Goal: Task Accomplishment & Management: Manage account settings

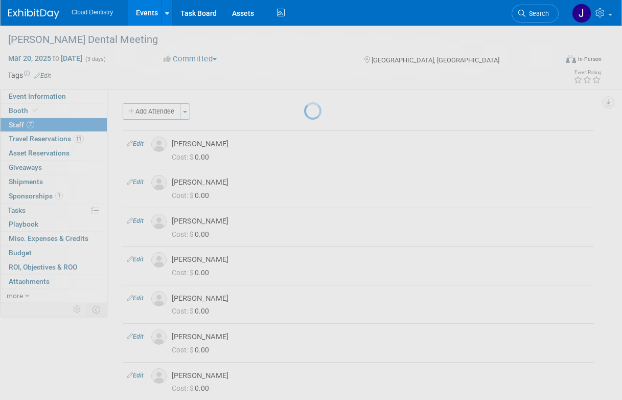
scroll to position [57, 0]
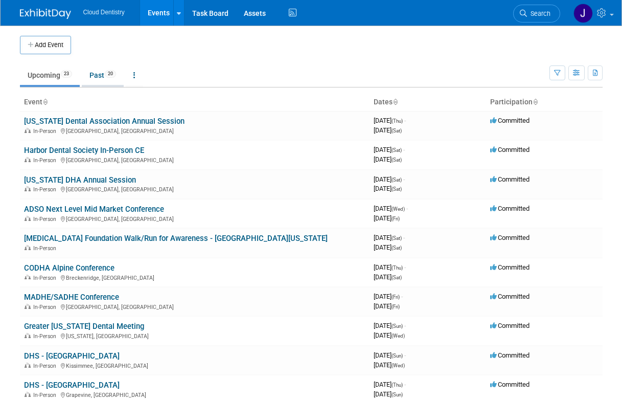
click at [98, 76] on link "Past 20" at bounding box center [103, 74] width 42 height 19
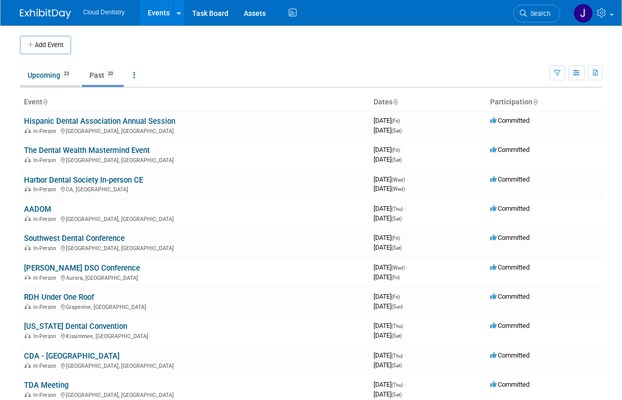
click at [52, 72] on link "Upcoming 23" at bounding box center [50, 74] width 60 height 19
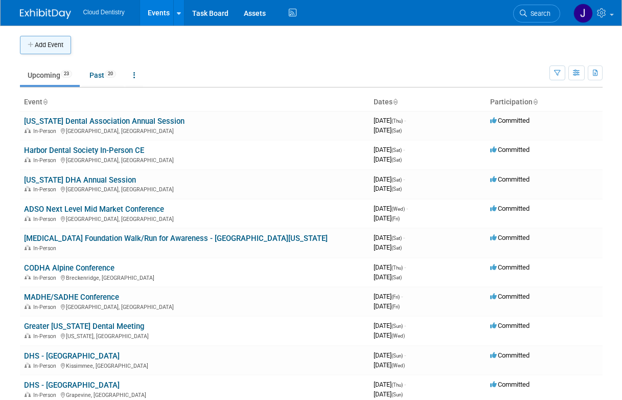
click at [61, 38] on button "Add Event" at bounding box center [45, 45] width 51 height 18
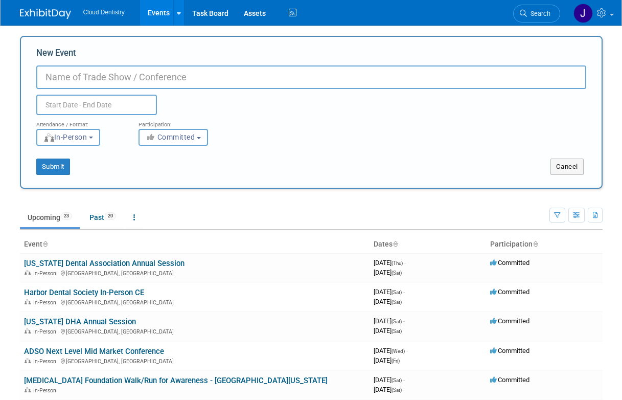
click at [122, 79] on input "New Event" at bounding box center [311, 77] width 550 height 24
type input ">"
type input "[PERSON_NAME] Dental Meeting"
click at [108, 111] on body "Cloud Dentistry Events Add Event Bulk Upload Events Shareable Event Boards Rece…" at bounding box center [311, 200] width 622 height 400
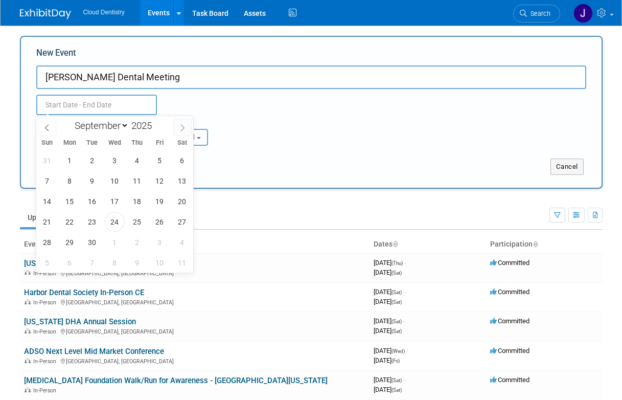
click at [180, 126] on icon at bounding box center [182, 127] width 7 height 7
select select "11"
click at [180, 126] on icon at bounding box center [182, 127] width 7 height 7
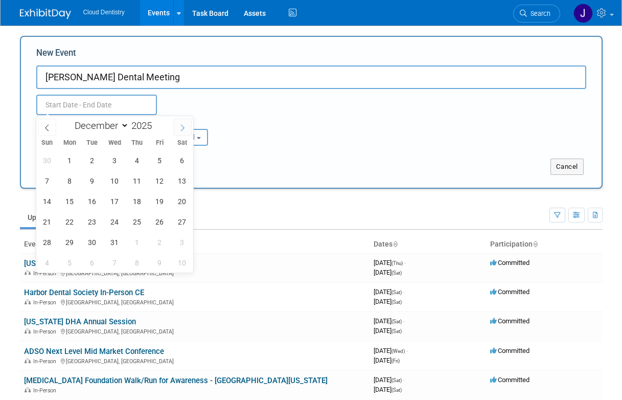
type input "2026"
click at [180, 126] on icon at bounding box center [182, 127] width 7 height 7
select select "2"
click at [134, 175] on span "12" at bounding box center [137, 181] width 20 height 20
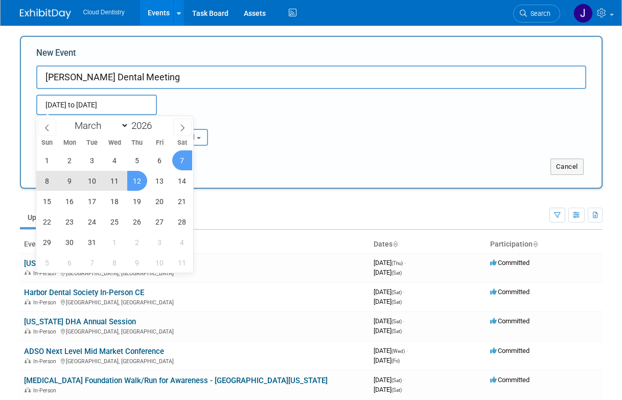
click at [130, 101] on input "Mar 12, 2026 to Mar 12, 2026" at bounding box center [96, 105] width 121 height 20
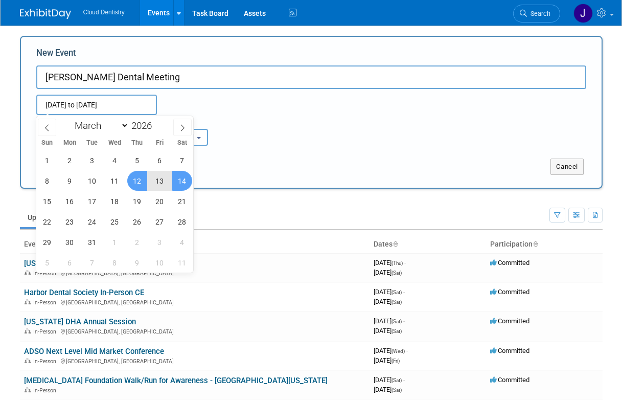
click at [183, 182] on span "14" at bounding box center [182, 181] width 20 height 20
type input "[DATE] to [DATE]"
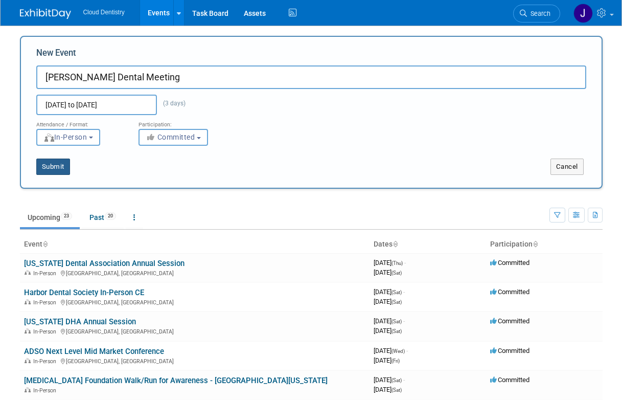
click at [58, 167] on button "Submit" at bounding box center [53, 167] width 34 height 16
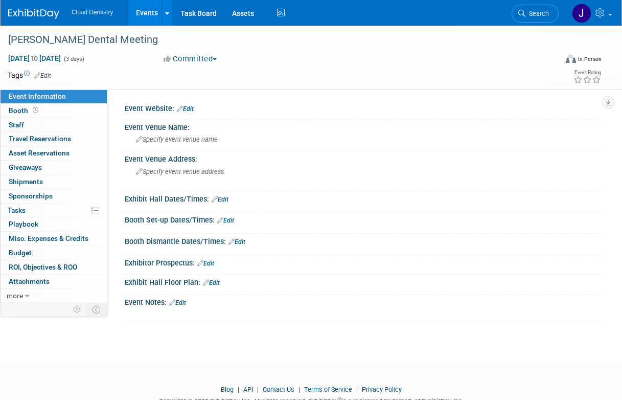
click at [200, 111] on div "Event Website: Edit" at bounding box center [363, 107] width 477 height 13
click at [192, 109] on link "Edit" at bounding box center [185, 108] width 17 height 7
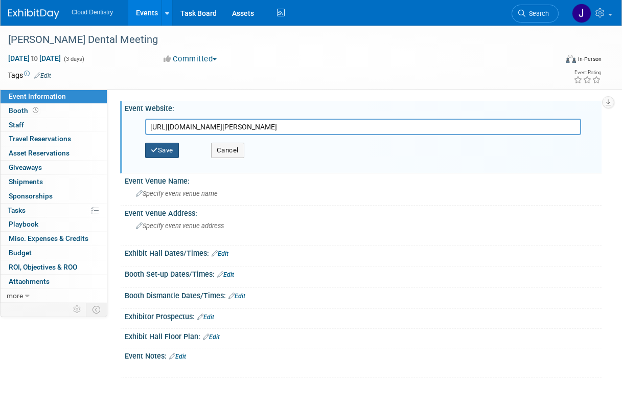
type input "https://www.hinman.org/"
click at [172, 152] on button "Save" at bounding box center [162, 150] width 34 height 15
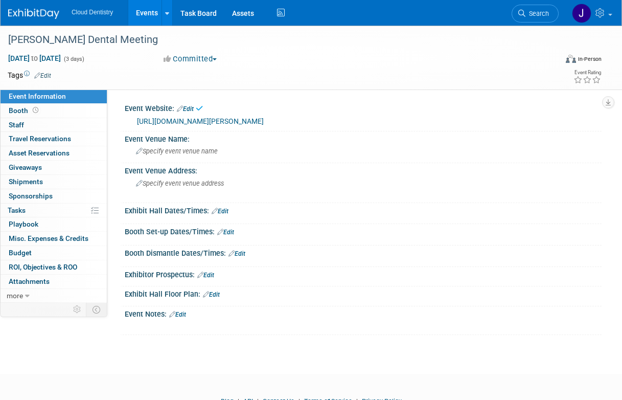
click at [172, 152] on span "Specify event venue name" at bounding box center [177, 151] width 82 height 8
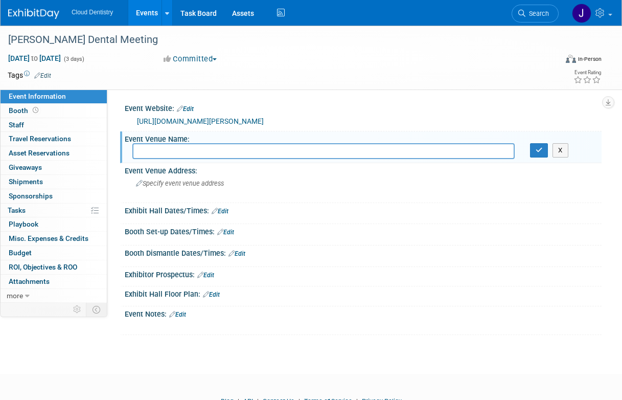
click at [175, 145] on input "text" at bounding box center [323, 151] width 383 height 16
paste input "Georgia World Congress Center, Building A"
drag, startPoint x: 243, startPoint y: 155, endPoint x: 296, endPoint y: 155, distance: 52.7
click at [296, 155] on input "Georgia World Congress Center, Building A" at bounding box center [323, 151] width 383 height 16
type input "Georgia World Congress Center"
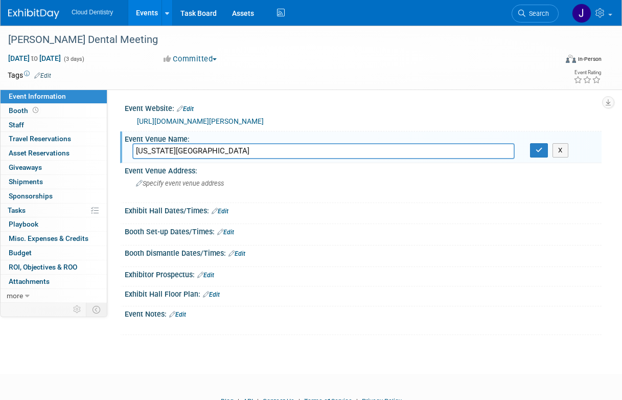
click at [548, 140] on div "Event Venue Name:" at bounding box center [363, 137] width 477 height 13
click at [543, 148] on button "button" at bounding box center [539, 150] width 18 height 14
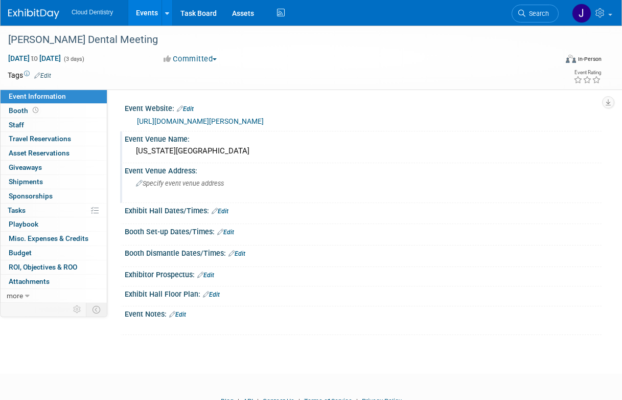
click at [165, 179] on span "Specify event venue address" at bounding box center [180, 183] width 88 height 8
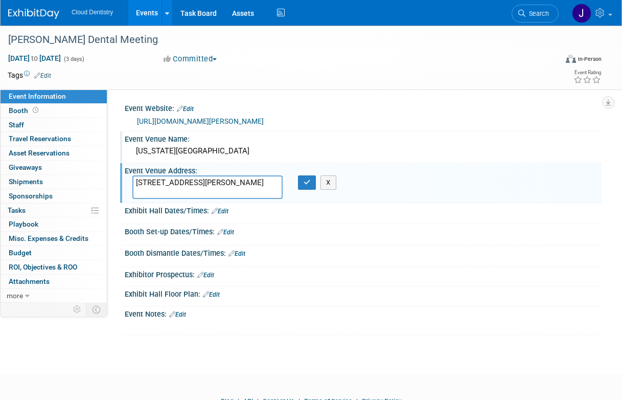
click at [280, 185] on textarea "285 Andrew Young International Blvd NW, Atlanta, GA 30313" at bounding box center [207, 187] width 150 height 24
type textarea "285 Andrew Young International Blvd NW Atlanta, GA 30313"
click at [308, 183] on icon "button" at bounding box center [307, 182] width 7 height 7
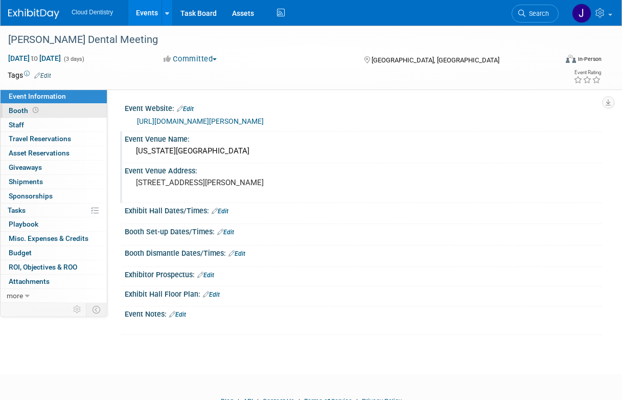
click at [84, 105] on link "Booth" at bounding box center [54, 111] width 106 height 14
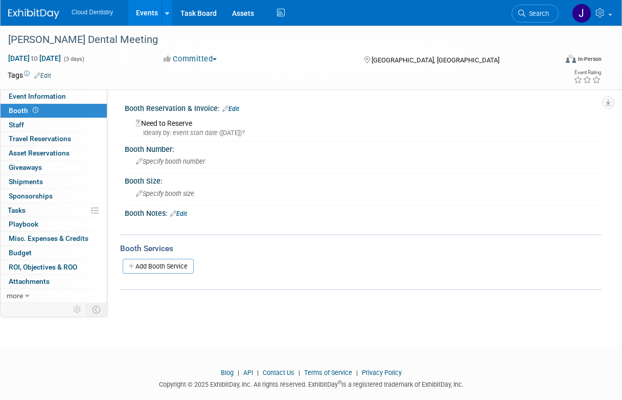
click at [228, 116] on div "Need to Reserve Ideally by: event start date (Thu. Mar 12, 2026)?" at bounding box center [363, 127] width 462 height 22
click at [239, 106] on link "Edit" at bounding box center [230, 108] width 17 height 7
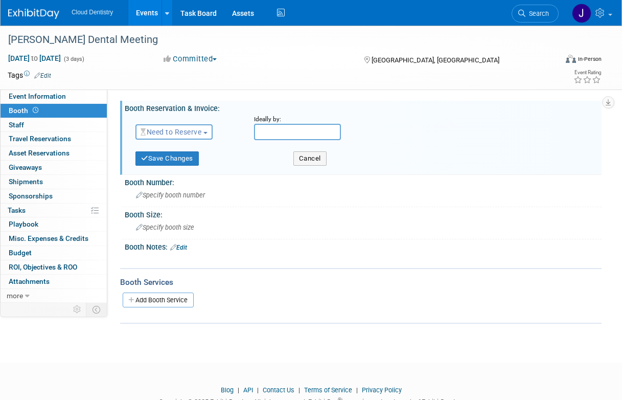
click at [194, 131] on span "Need to Reserve" at bounding box center [171, 132] width 61 height 8
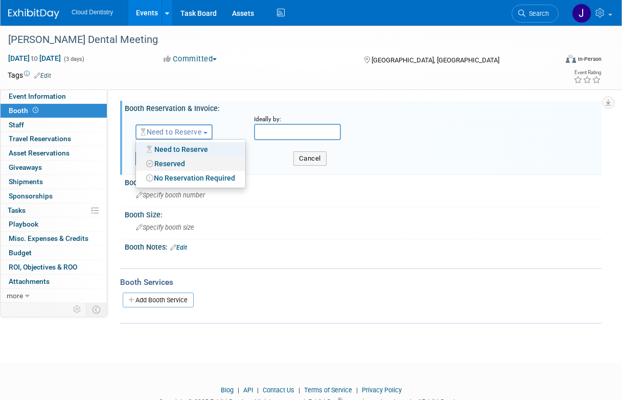
click at [178, 163] on link "Reserved" at bounding box center [190, 163] width 109 height 14
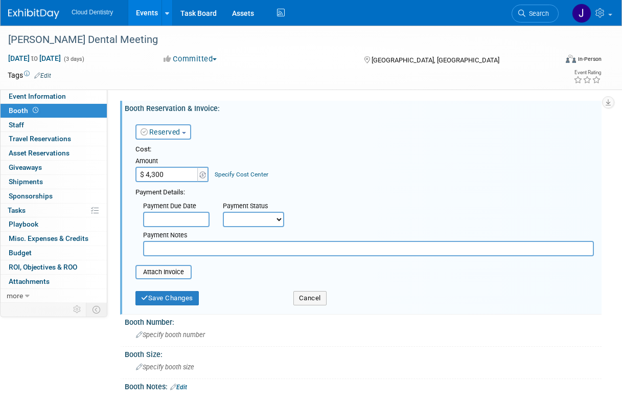
type input "$ 4,300.00"
click at [323, 189] on div "Payment Details:" at bounding box center [365, 191] width 459 height 12
click at [193, 221] on input "text" at bounding box center [176, 219] width 66 height 15
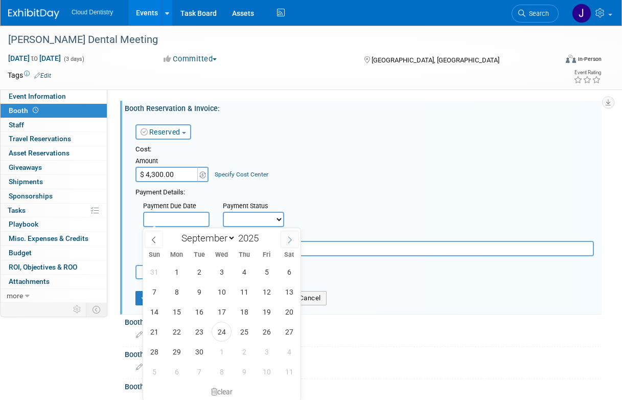
click at [290, 243] on span at bounding box center [290, 239] width 18 height 17
select select "11"
click at [290, 243] on span at bounding box center [290, 239] width 18 height 17
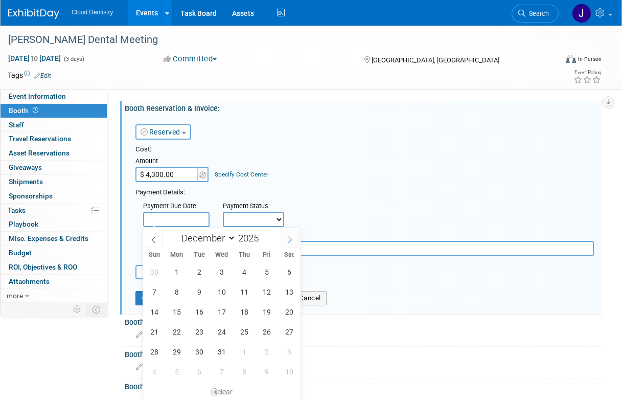
type input "2026"
click at [290, 243] on span at bounding box center [290, 239] width 18 height 17
click at [153, 244] on span at bounding box center [154, 239] width 18 height 17
select select "0"
click at [272, 312] on span "16" at bounding box center [267, 312] width 20 height 20
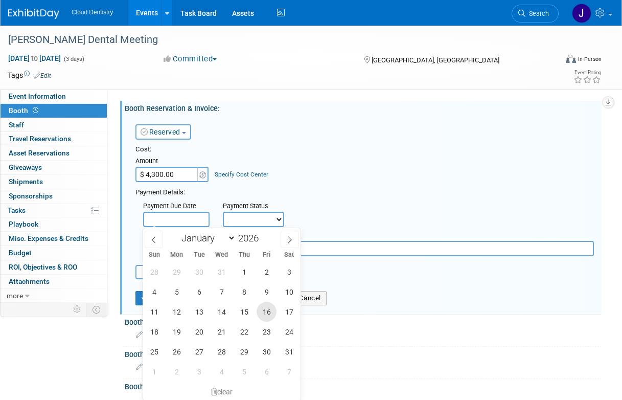
type input "Jan 16, 2026"
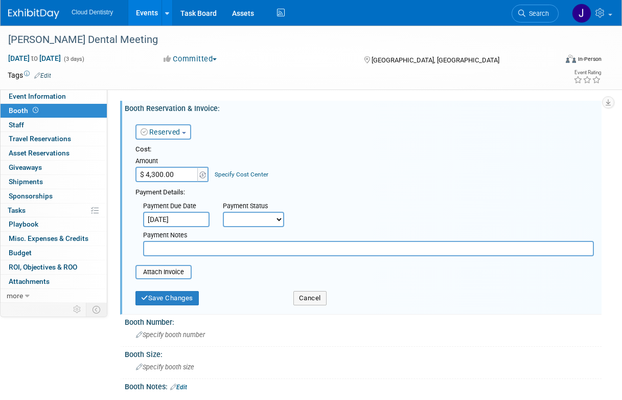
click at [279, 218] on select "Not Paid Yet Partially Paid Paid in Full" at bounding box center [253, 219] width 61 height 15
select select "2"
click at [223, 212] on select "Not Paid Yet Partially Paid Paid in Full" at bounding box center [253, 219] width 61 height 15
click at [218, 252] on input "text" at bounding box center [368, 248] width 451 height 15
click at [330, 217] on input "text" at bounding box center [332, 219] width 66 height 15
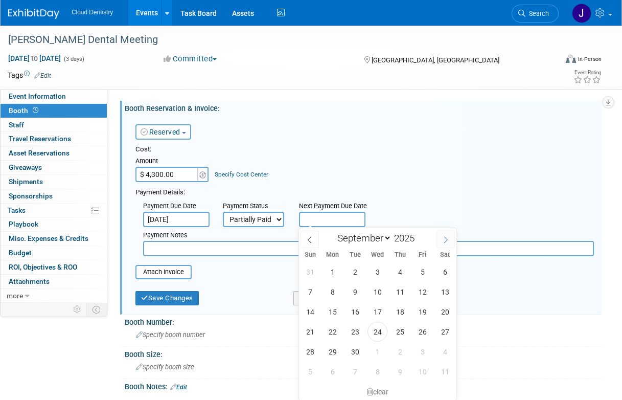
click at [444, 240] on icon at bounding box center [445, 239] width 7 height 7
select select "9"
click at [369, 307] on span "15" at bounding box center [378, 312] width 20 height 20
type input "Oct 15, 2025"
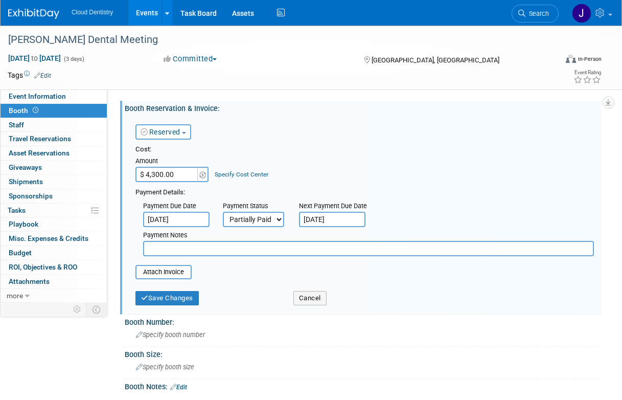
click at [312, 253] on input "text" at bounding box center [368, 248] width 451 height 15
type input "$695 paid with CC ending in 1780 on 3/28/25"
click at [180, 269] on input "file" at bounding box center [130, 272] width 122 height 12
click at [153, 273] on input "file" at bounding box center [130, 272] width 122 height 12
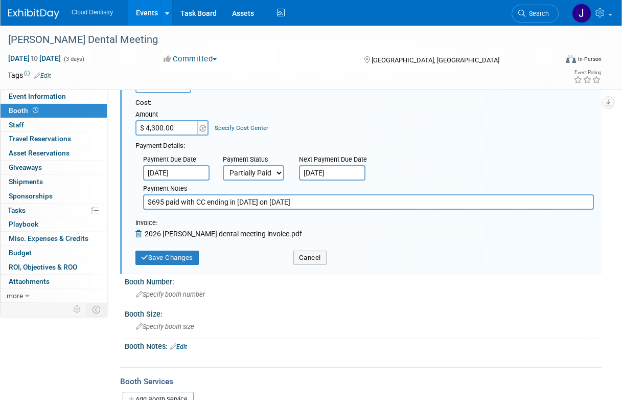
scroll to position [66, 0]
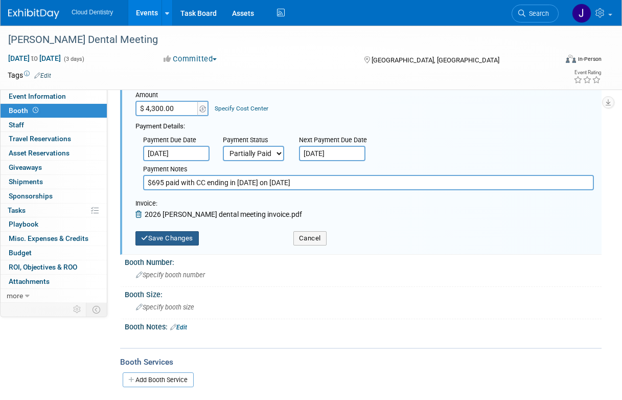
click at [192, 235] on button "Save Changes" at bounding box center [167, 238] width 63 height 14
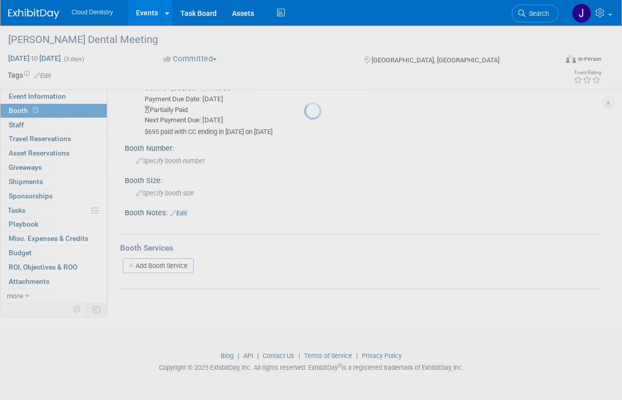
scroll to position [47, 0]
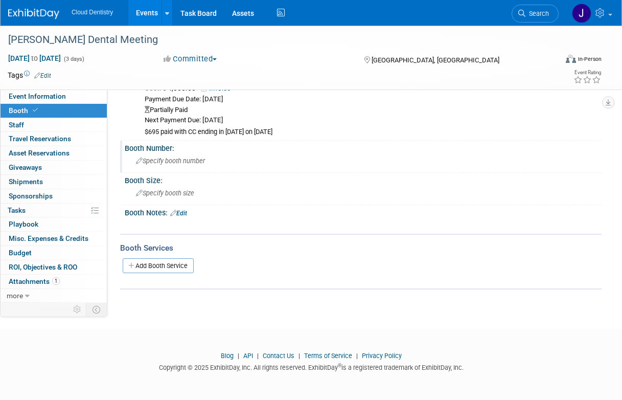
click at [195, 162] on span "Specify booth number" at bounding box center [170, 161] width 69 height 8
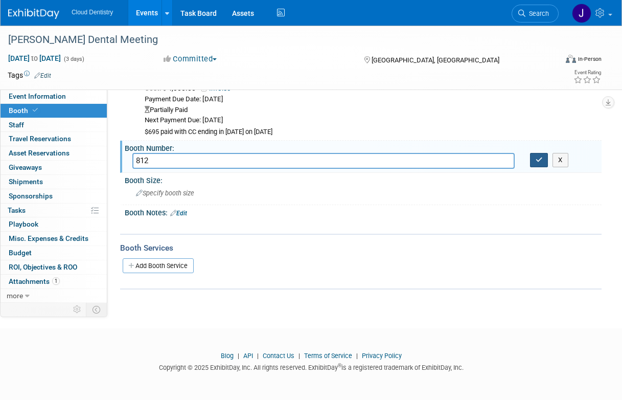
type input "812"
click at [542, 162] on icon "button" at bounding box center [539, 159] width 7 height 7
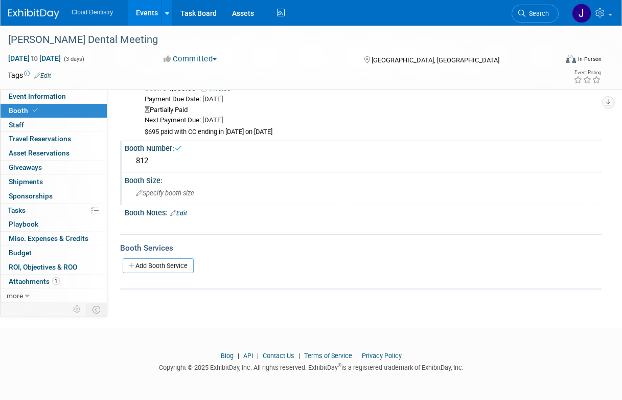
click at [190, 189] on span "Specify booth size" at bounding box center [165, 193] width 58 height 8
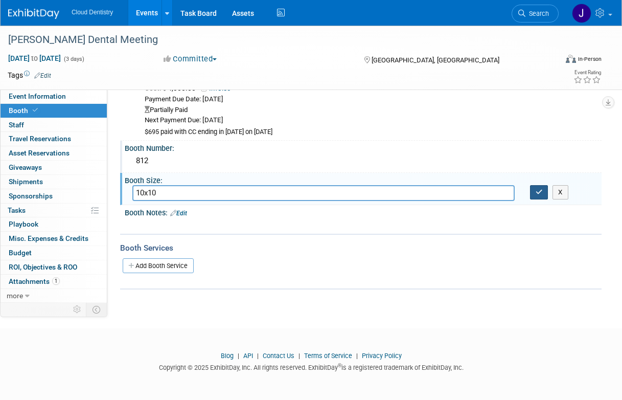
type input "10x10"
click at [542, 192] on icon "button" at bounding box center [539, 192] width 7 height 7
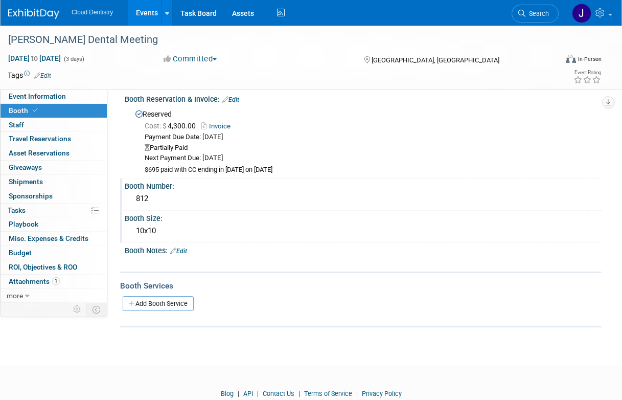
scroll to position [0, 0]
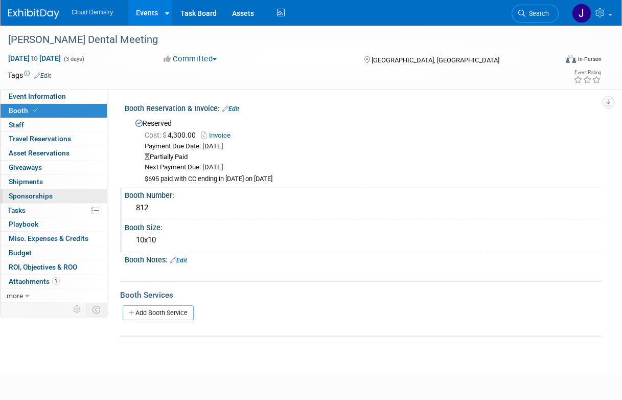
click at [34, 194] on span "Sponsorships 0" at bounding box center [31, 196] width 44 height 8
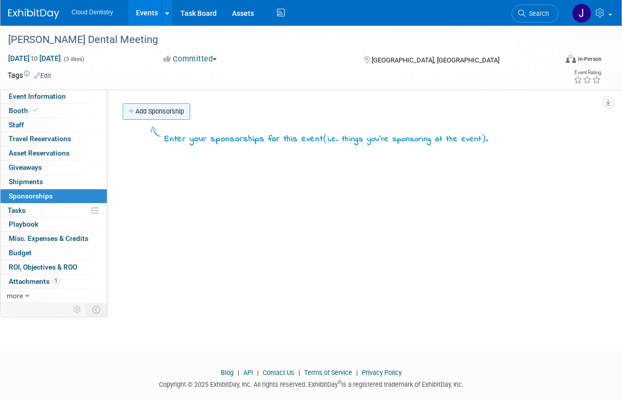
click at [159, 117] on link "Add Sponsorship" at bounding box center [157, 111] width 68 height 16
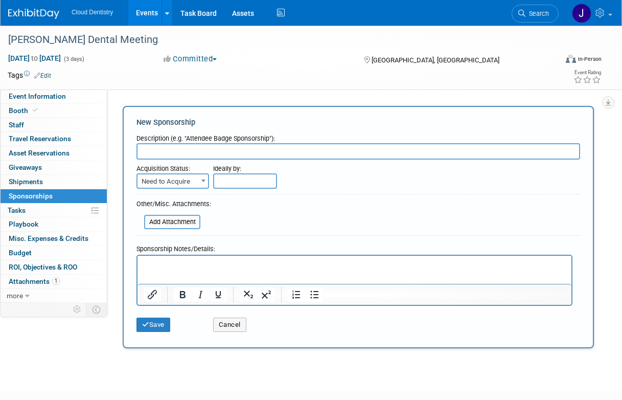
click at [175, 148] on input "text" at bounding box center [359, 151] width 444 height 16
type input "Event Map Banner Ad"
click at [191, 177] on span "Need to Acquire" at bounding box center [173, 181] width 71 height 14
select select "2"
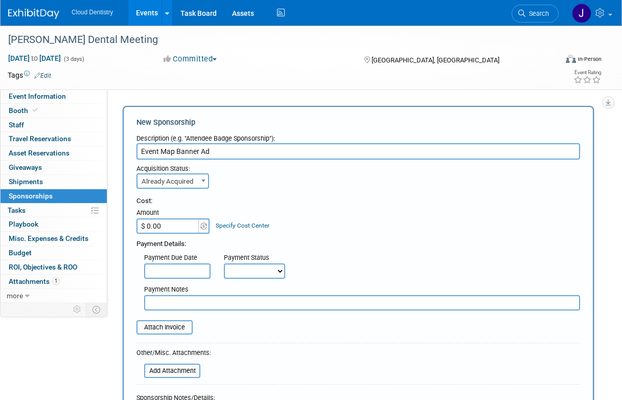
click at [180, 229] on input "$ 0.00" at bounding box center [169, 225] width 64 height 15
type input "$ 195.00"
click at [343, 217] on div "Cost: Amount $ 195.00 Specify Cost Center Cost Center -- Not Specified --" at bounding box center [359, 214] width 444 height 37
click at [180, 274] on input "text" at bounding box center [177, 270] width 66 height 15
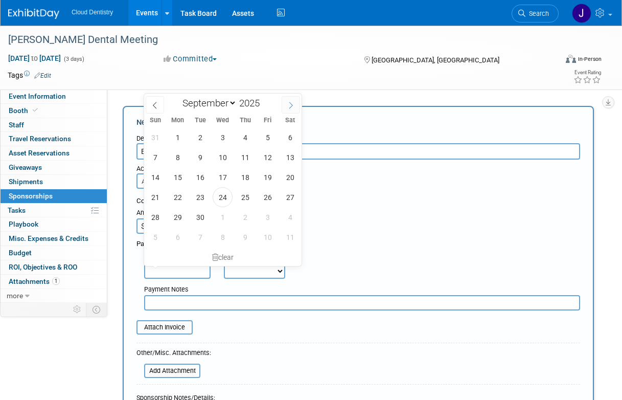
click at [290, 104] on icon at bounding box center [290, 105] width 7 height 7
select select "11"
click at [290, 104] on icon at bounding box center [290, 105] width 7 height 7
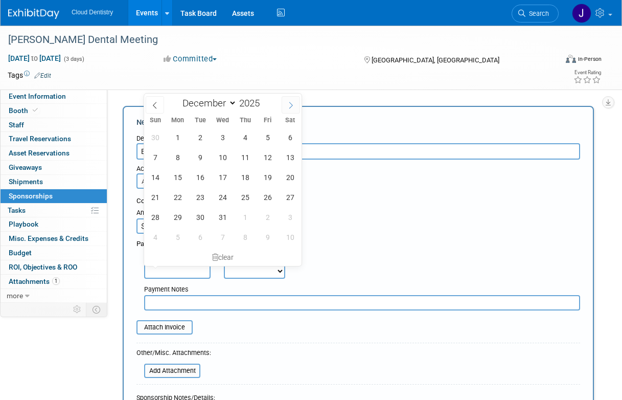
type input "2026"
select select "0"
click at [268, 173] on span "16" at bounding box center [268, 177] width 20 height 20
type input "Jan 16, 2026"
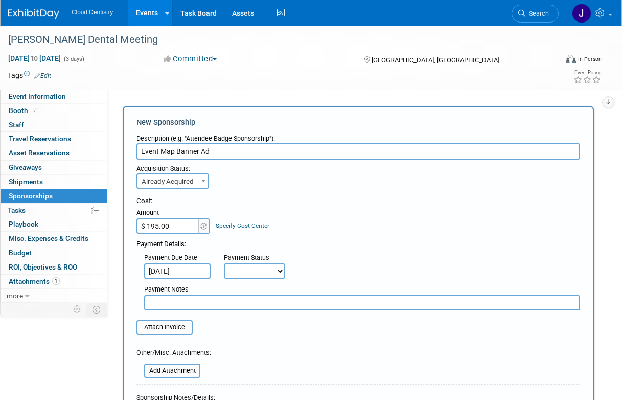
click at [272, 220] on div "Cost: Amount $ 195.00 Specify Cost Center Cost Center -- Not Specified --" at bounding box center [359, 214] width 444 height 37
click at [261, 268] on select "Not Paid Yet Partially Paid Paid in Full" at bounding box center [254, 270] width 61 height 15
select select "3"
click at [224, 263] on select "Not Paid Yet Partially Paid Paid in Full" at bounding box center [254, 270] width 61 height 15
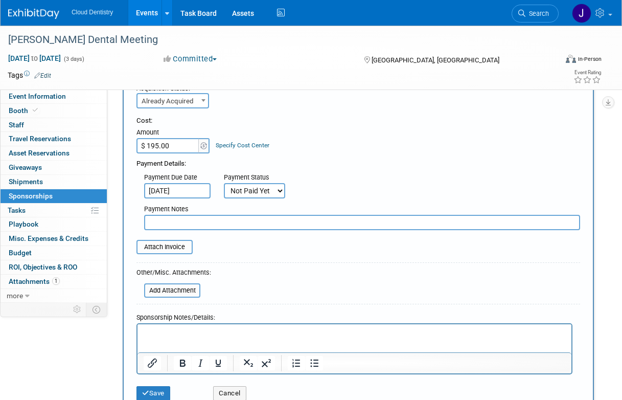
scroll to position [81, 0]
click at [182, 238] on div "Attach Invoice" at bounding box center [359, 242] width 444 height 24
click at [179, 254] on form "Description (e.g. "Attendee Badge Sponsorship"): Event Map Banner Ad Acquisitio…" at bounding box center [359, 227] width 444 height 356
click at [178, 248] on input "file" at bounding box center [131, 246] width 122 height 12
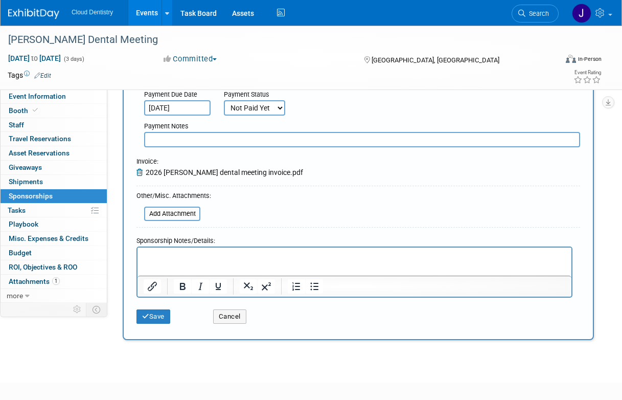
scroll to position [217, 0]
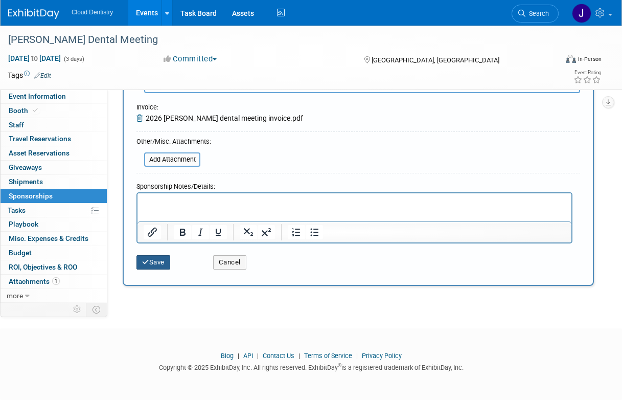
click at [159, 256] on button "Save" at bounding box center [154, 262] width 34 height 14
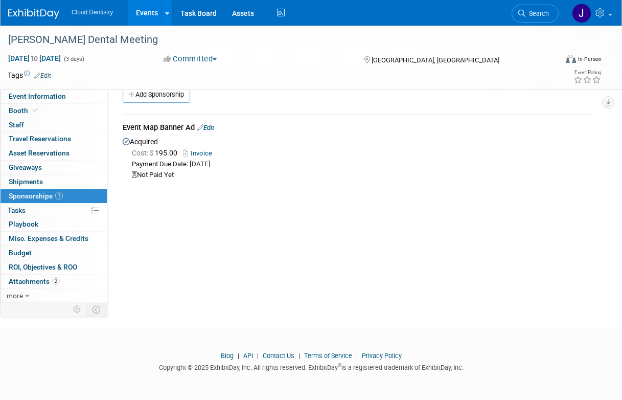
scroll to position [0, 0]
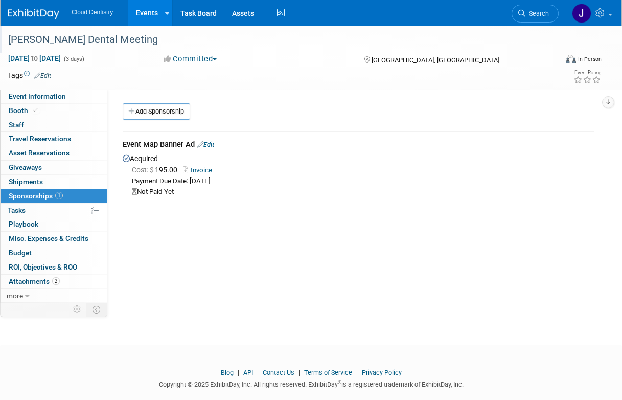
click at [140, 26] on div at bounding box center [282, 30] width 554 height 9
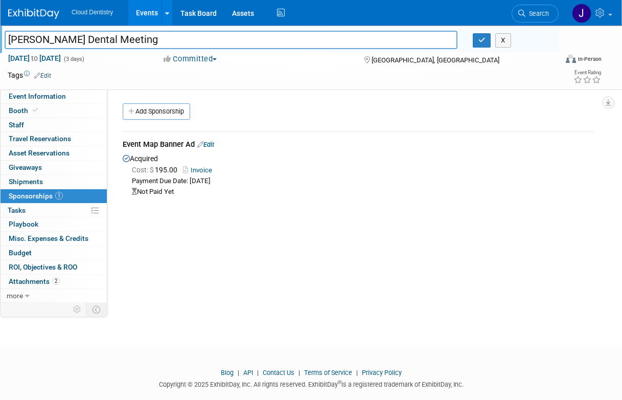
click at [150, 11] on link "Events" at bounding box center [146, 13] width 37 height 26
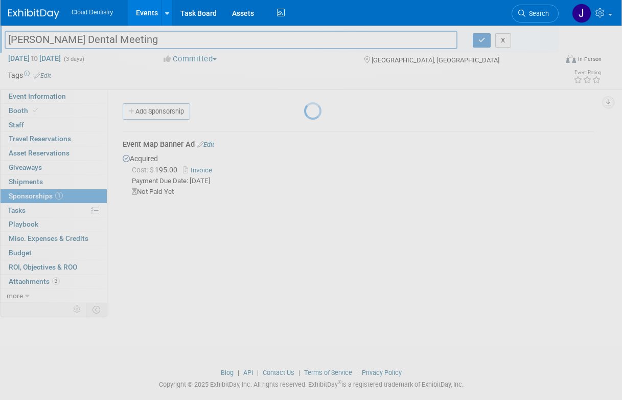
click at [304, 195] on div at bounding box center [311, 200] width 14 height 400
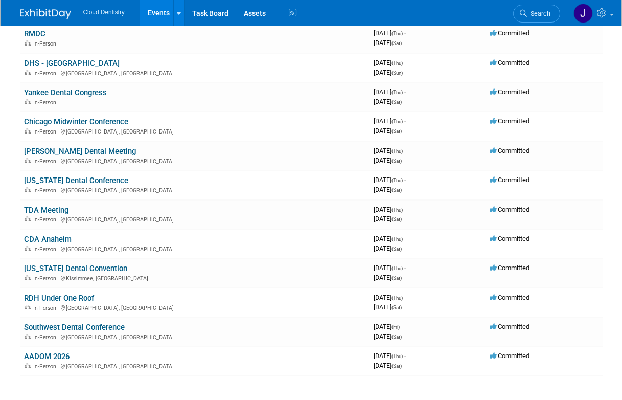
scroll to position [440, 0]
